Goal: Find specific page/section: Find specific page/section

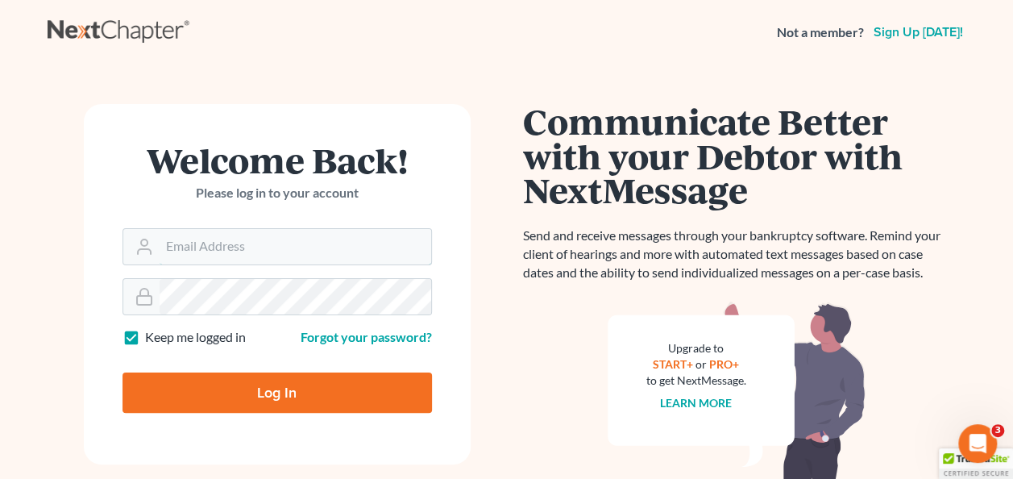
type input "[PERSON_NAME][EMAIL_ADDRESS][PERSON_NAME][DOMAIN_NAME]"
click at [297, 395] on input "Log In" at bounding box center [278, 392] width 310 height 40
type input "Thinking..."
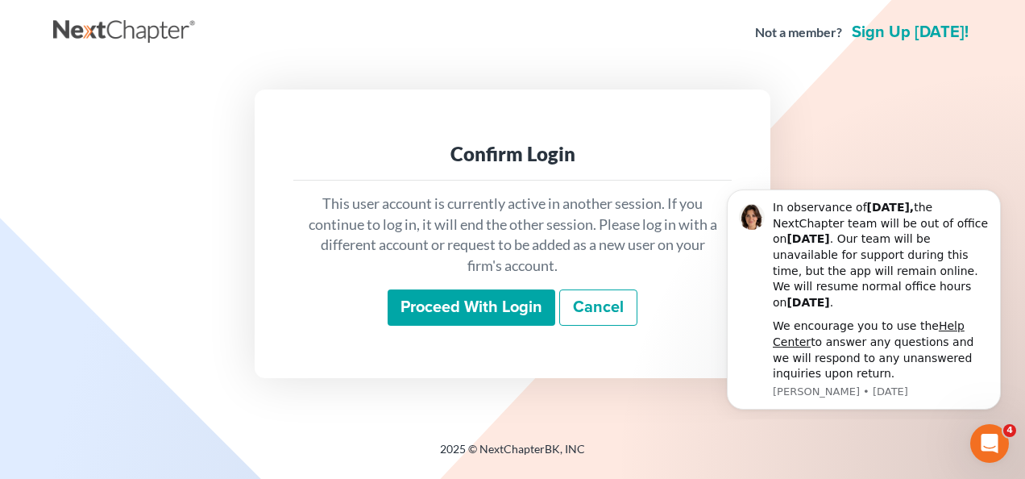
click at [470, 309] on input "Proceed with login" at bounding box center [472, 307] width 168 height 37
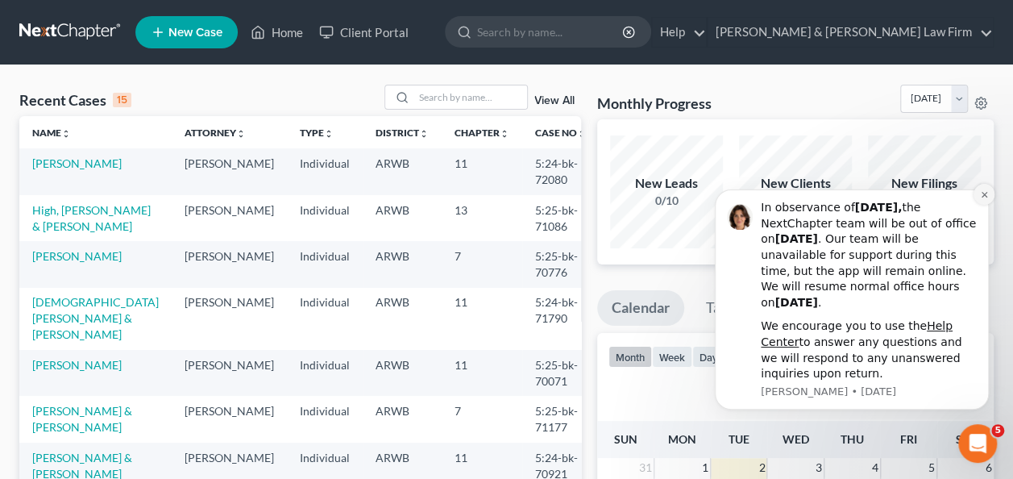
click at [989, 198] on icon "Dismiss notification" at bounding box center [984, 194] width 9 height 9
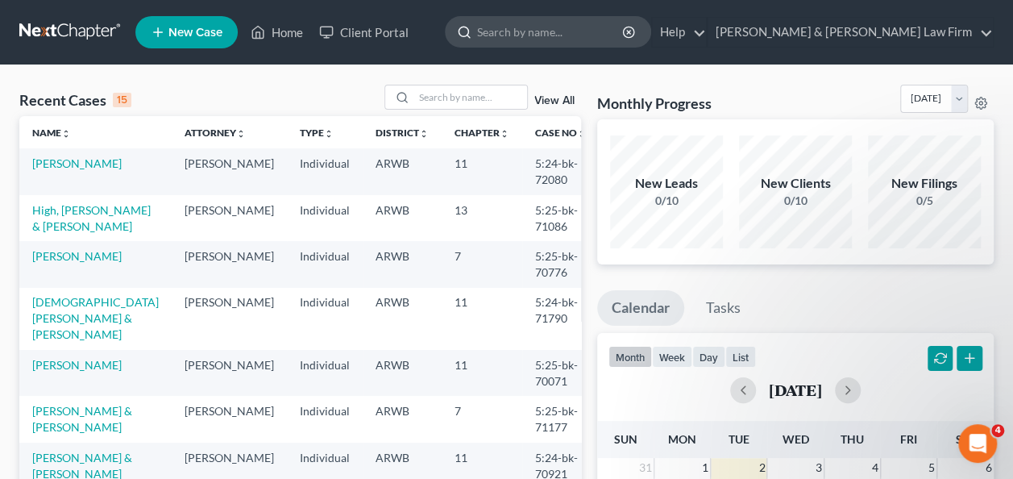
click at [603, 26] on input "search" at bounding box center [551, 32] width 148 height 30
type input "smith"
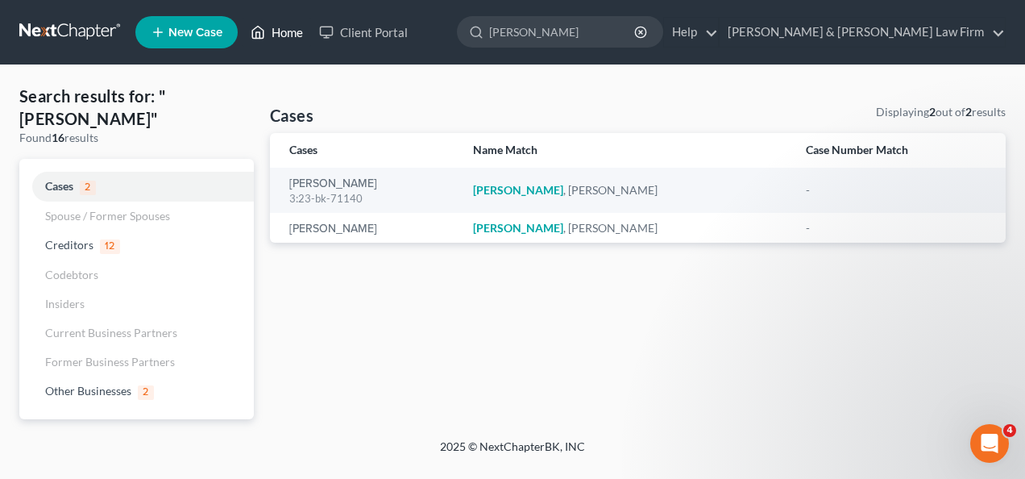
click at [295, 35] on link "Home" at bounding box center [277, 32] width 69 height 29
